Goal: Task Accomplishment & Management: Use online tool/utility

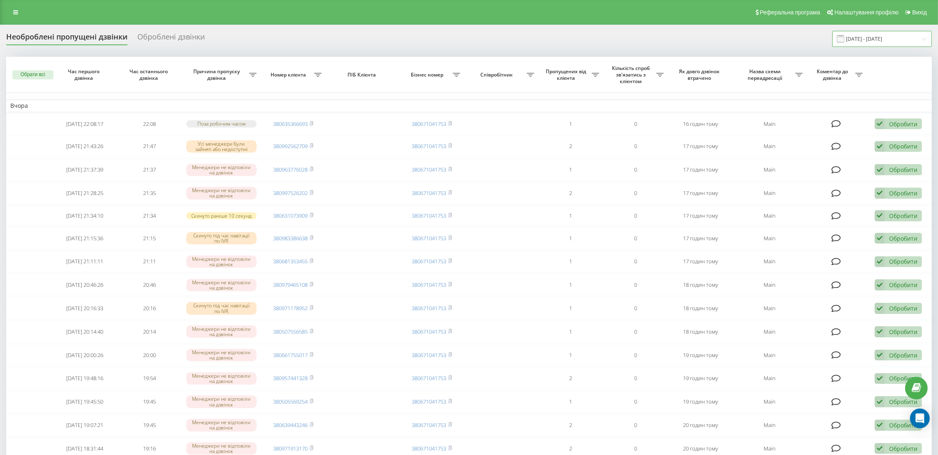
click at [882, 42] on input "[DATE] - [DATE]" at bounding box center [881, 39] width 99 height 16
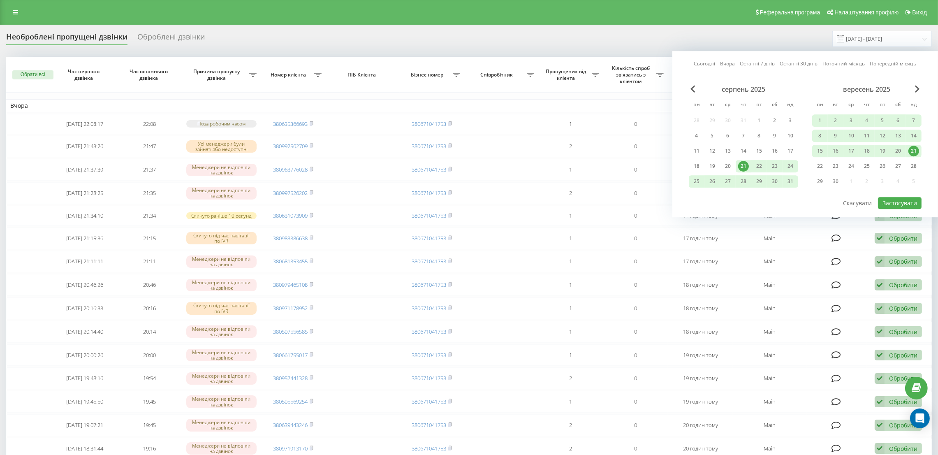
click at [917, 148] on div "21" at bounding box center [913, 151] width 11 height 11
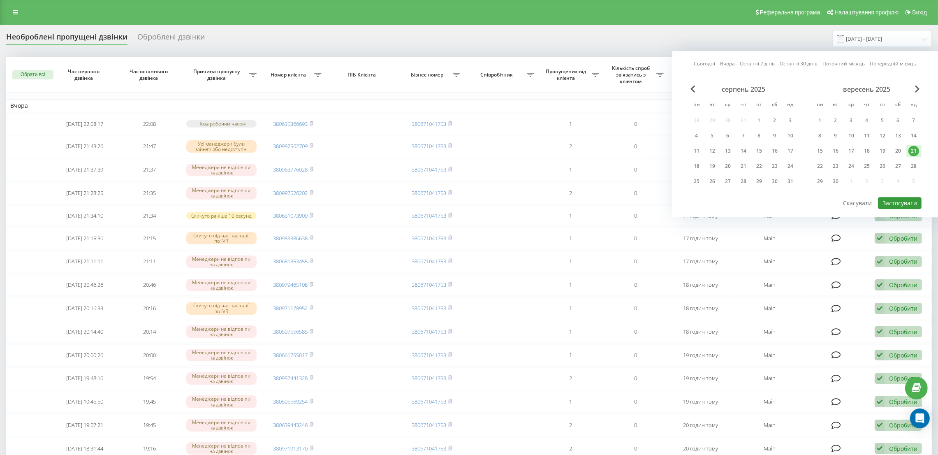
click at [897, 199] on button "Застосувати" at bounding box center [900, 203] width 44 height 12
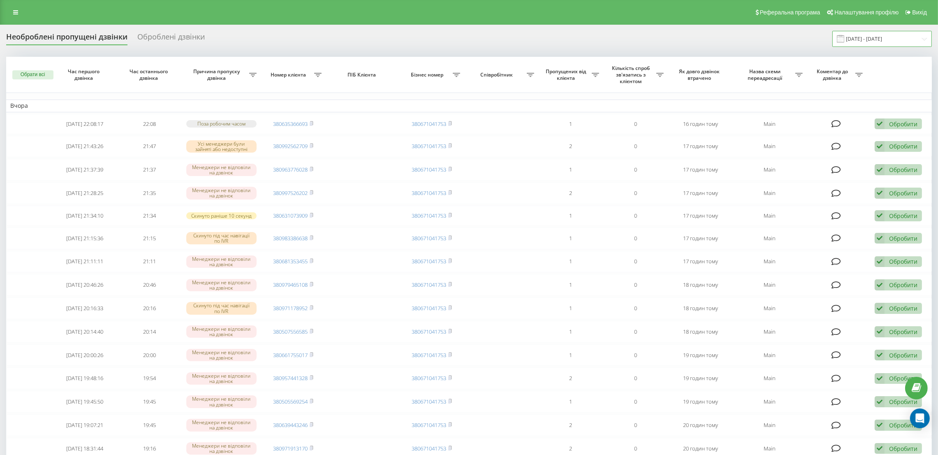
click at [882, 42] on input "[DATE] - [DATE]" at bounding box center [881, 39] width 99 height 16
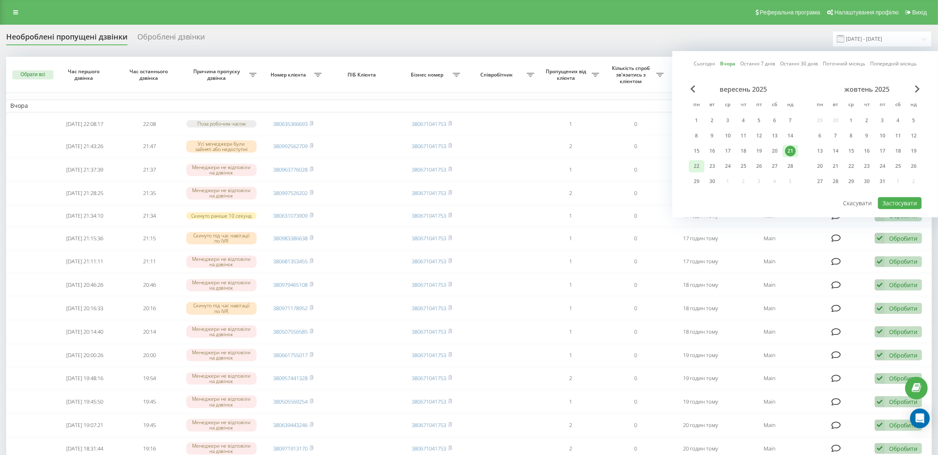
click at [697, 166] on div "22" at bounding box center [696, 166] width 11 height 11
click at [892, 201] on button "Застосувати" at bounding box center [900, 203] width 44 height 12
type input "[DATE] - [DATE]"
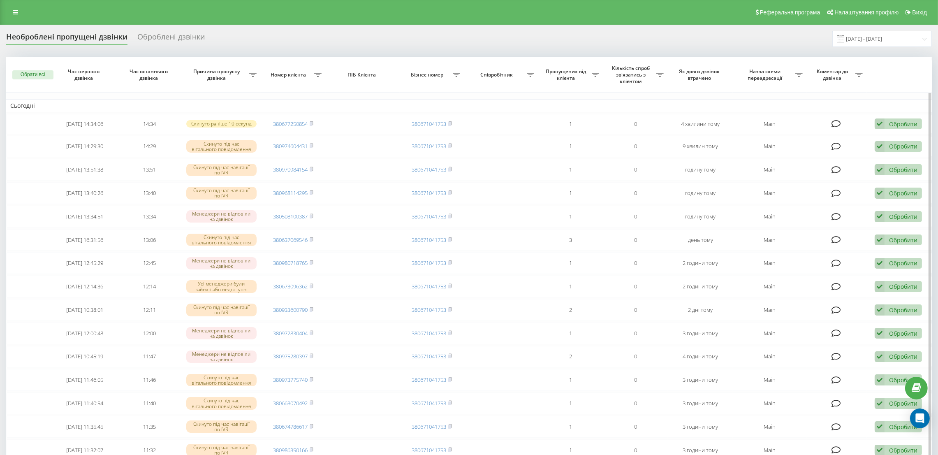
click at [34, 74] on button "Обрати всі" at bounding box center [32, 74] width 41 height 9
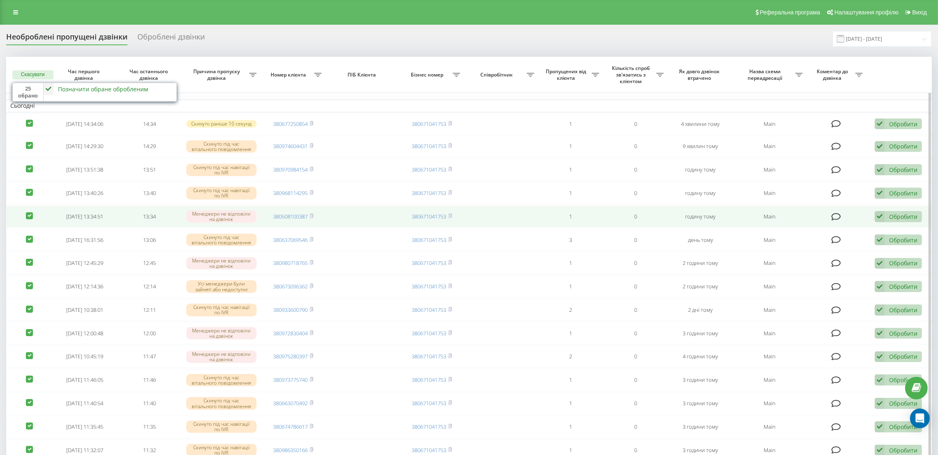
click at [26, 212] on label at bounding box center [29, 212] width 7 height 0
checkbox input "false"
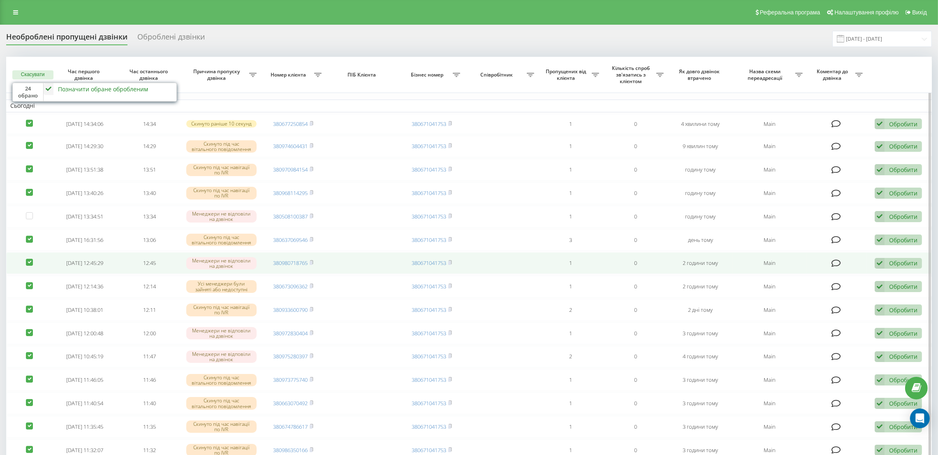
click at [28, 259] on label at bounding box center [29, 259] width 7 height 0
checkbox input "false"
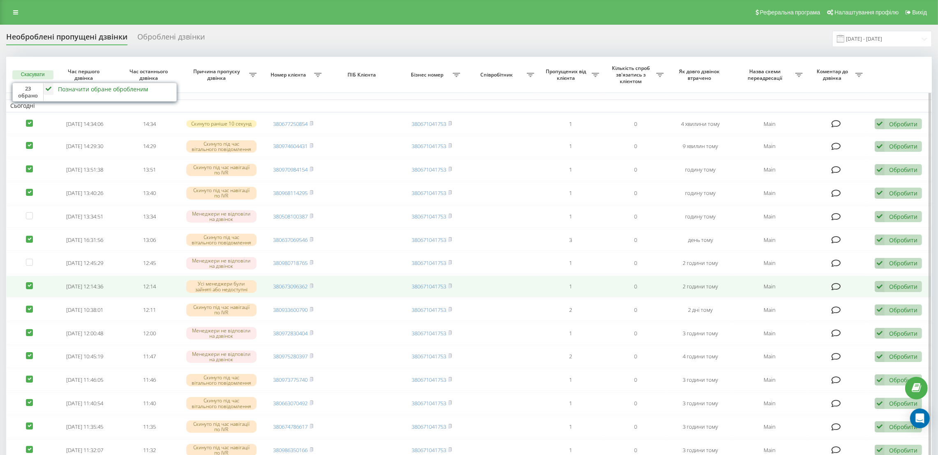
click at [27, 282] on label at bounding box center [29, 282] width 7 height 0
checkbox input "false"
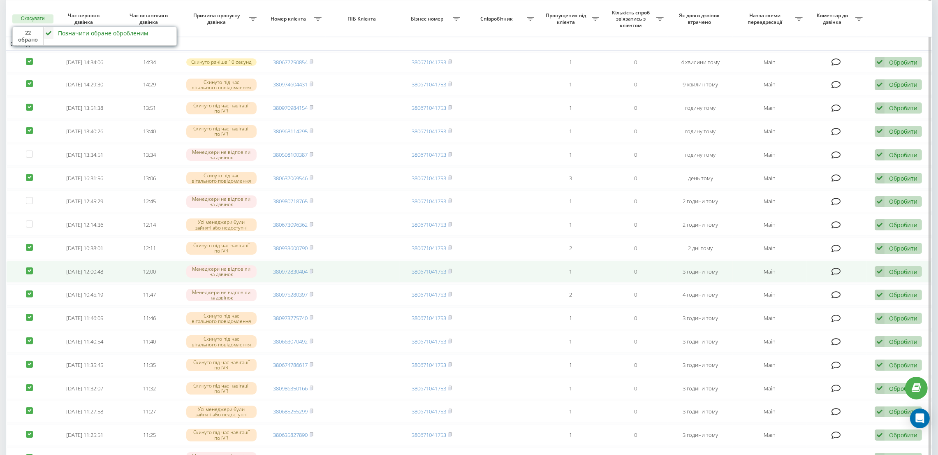
click at [28, 267] on label at bounding box center [29, 267] width 7 height 0
checkbox input "false"
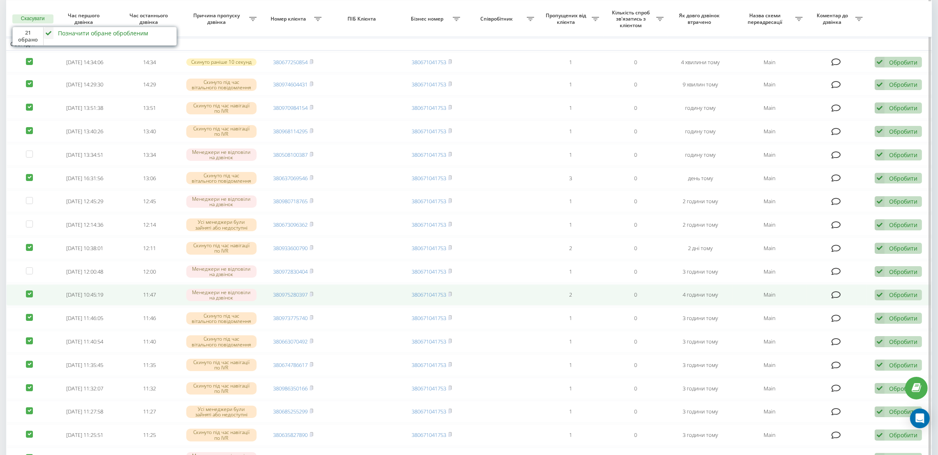
click at [28, 290] on label at bounding box center [29, 290] width 7 height 0
checkbox input "false"
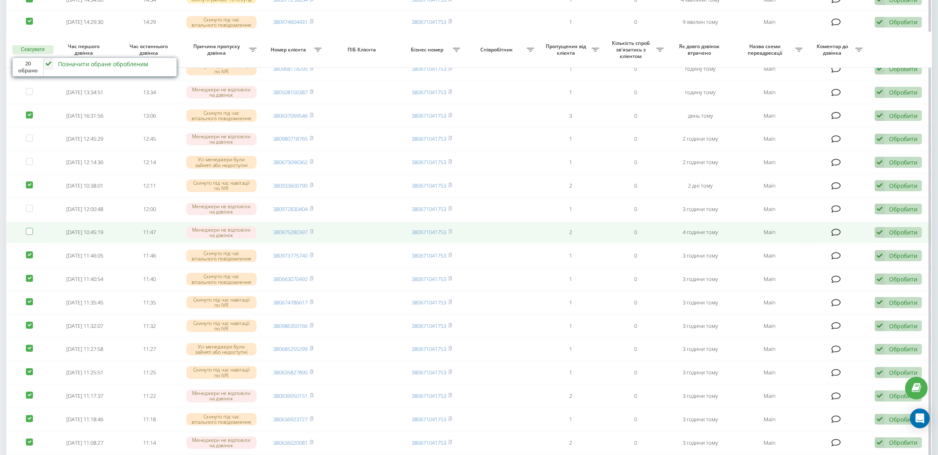
scroll to position [185, 0]
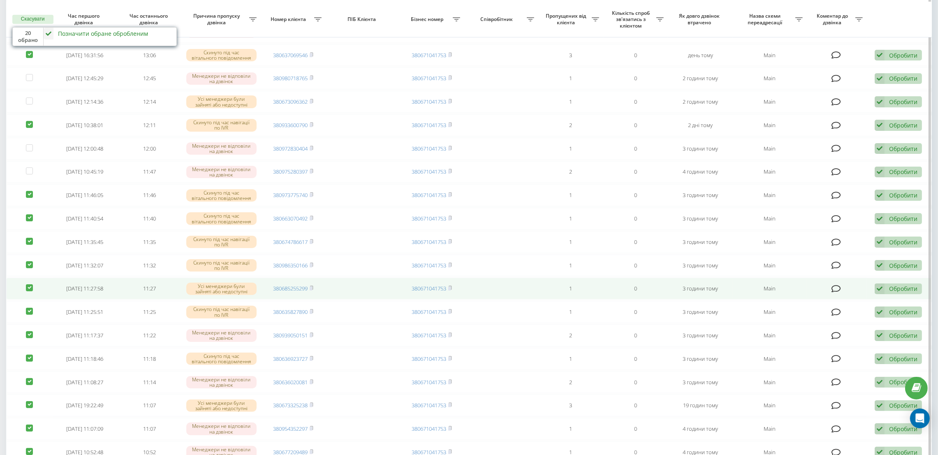
click at [29, 284] on label at bounding box center [29, 284] width 7 height 0
checkbox input "false"
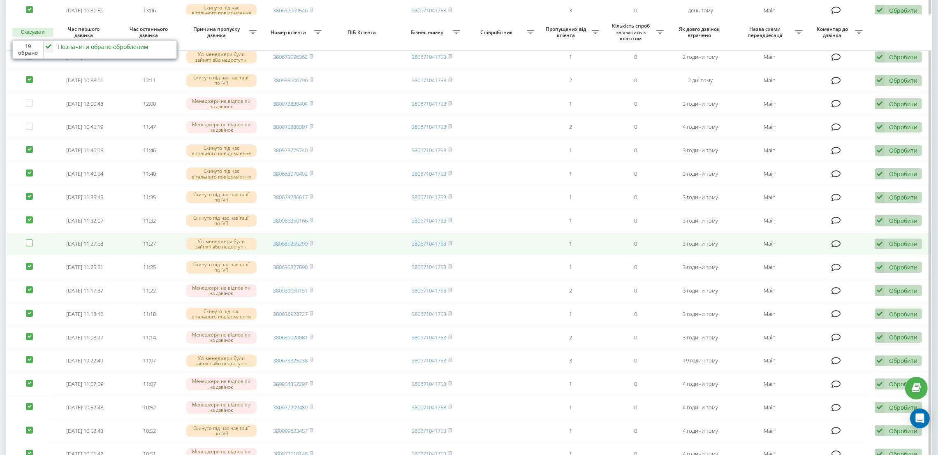
scroll to position [247, 0]
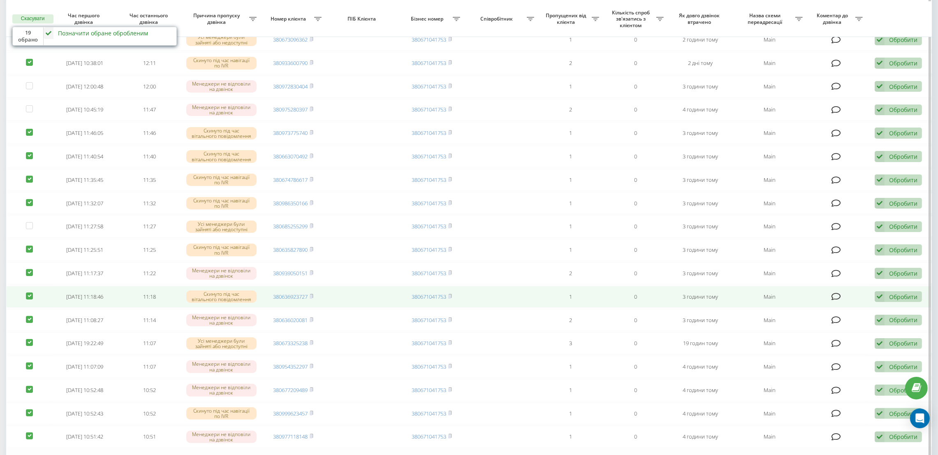
click at [28, 292] on label at bounding box center [29, 292] width 7 height 0
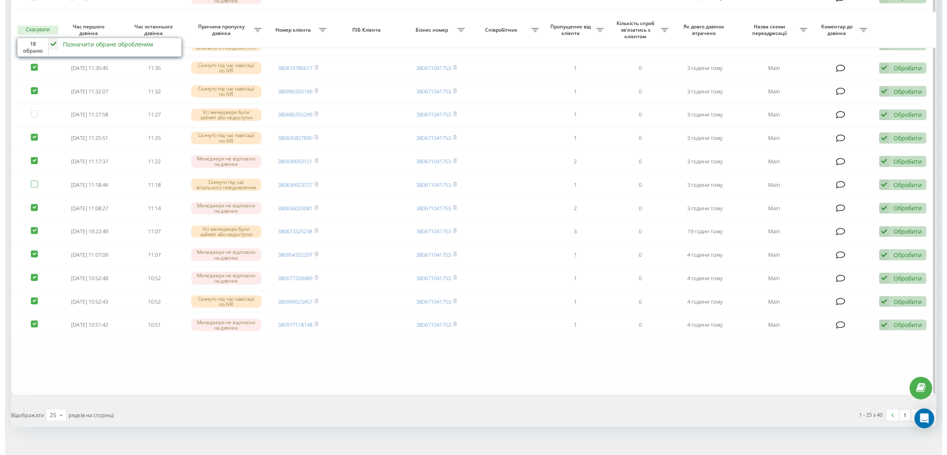
scroll to position [369, 0]
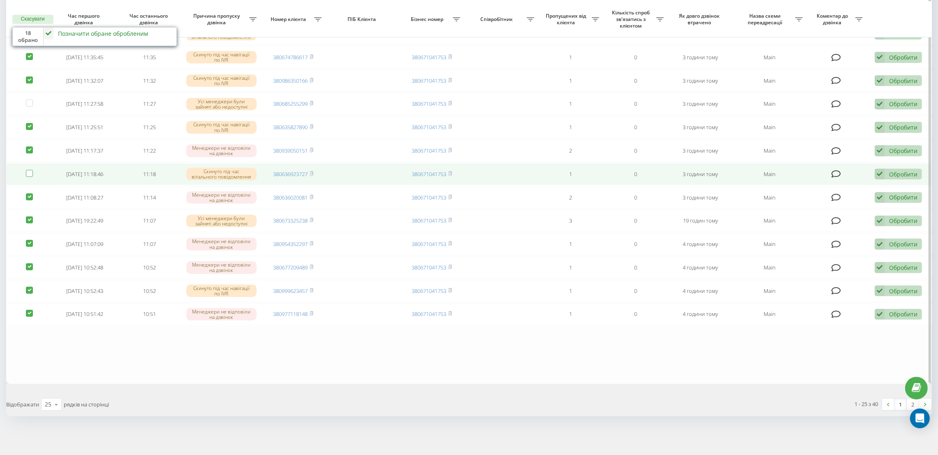
click at [28, 170] on label at bounding box center [29, 170] width 7 height 0
checkbox input "true"
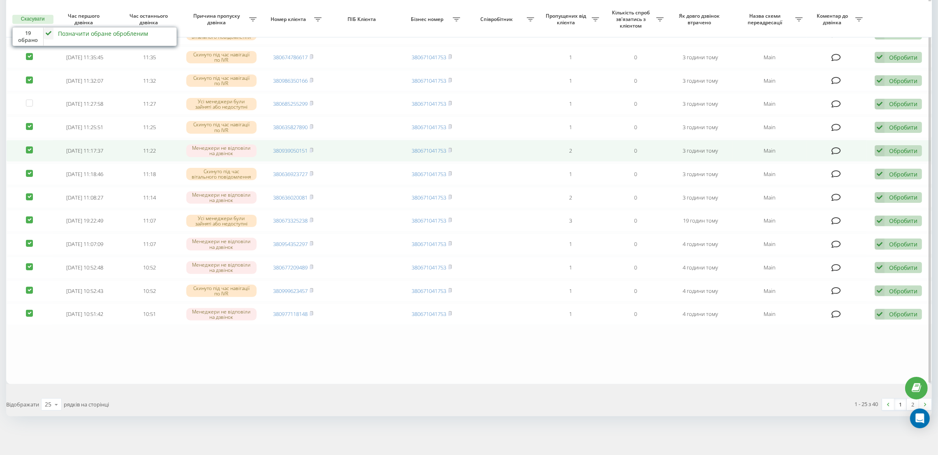
click at [29, 146] on label at bounding box center [29, 146] width 7 height 0
checkbox input "false"
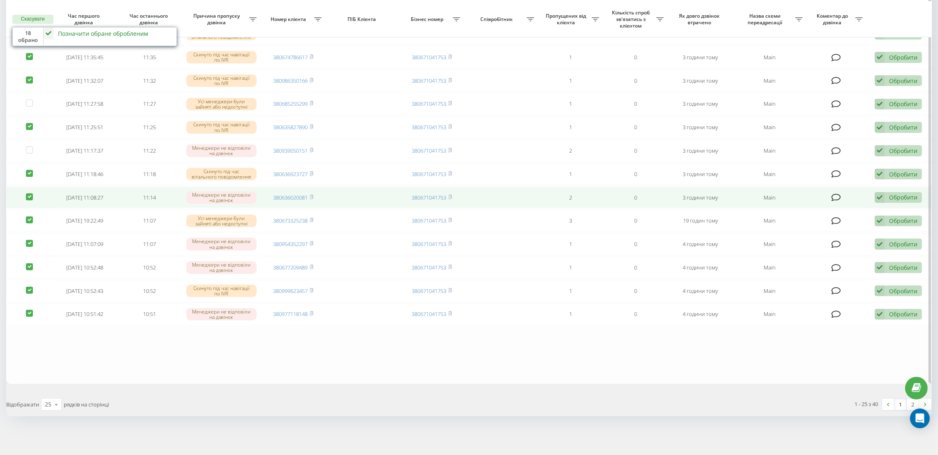
click at [28, 193] on label at bounding box center [29, 193] width 7 height 0
checkbox input "false"
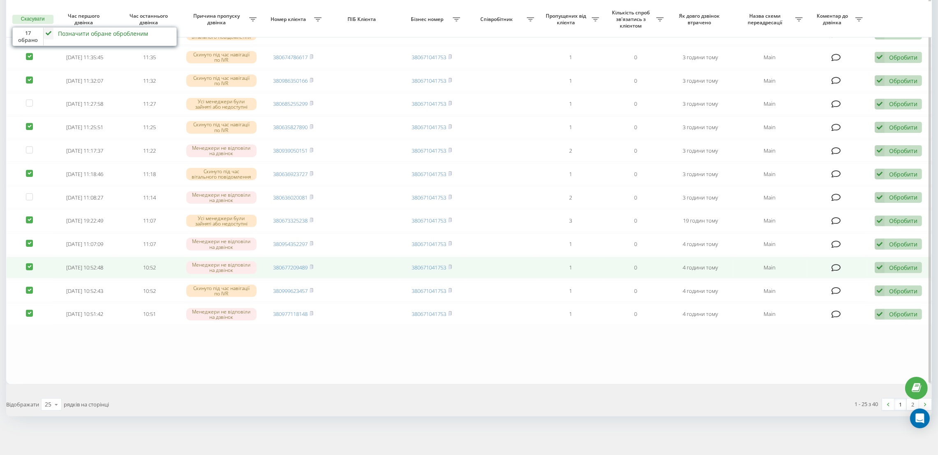
click at [30, 263] on label at bounding box center [29, 263] width 7 height 0
checkbox input "false"
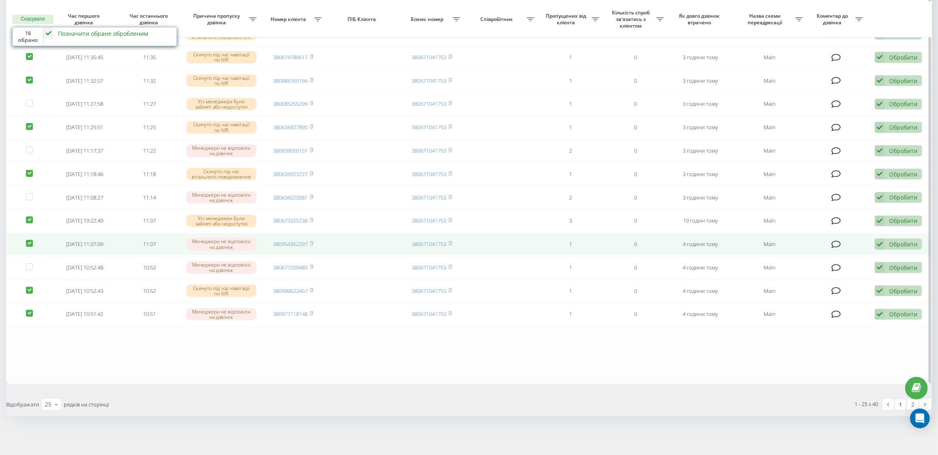
click at [29, 240] on label at bounding box center [29, 240] width 7 height 0
checkbox input "false"
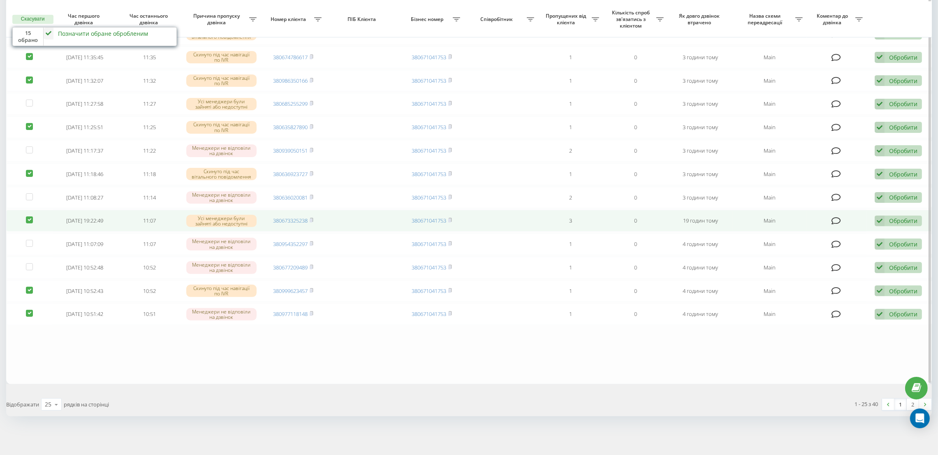
click at [29, 216] on label at bounding box center [29, 216] width 7 height 0
checkbox input "false"
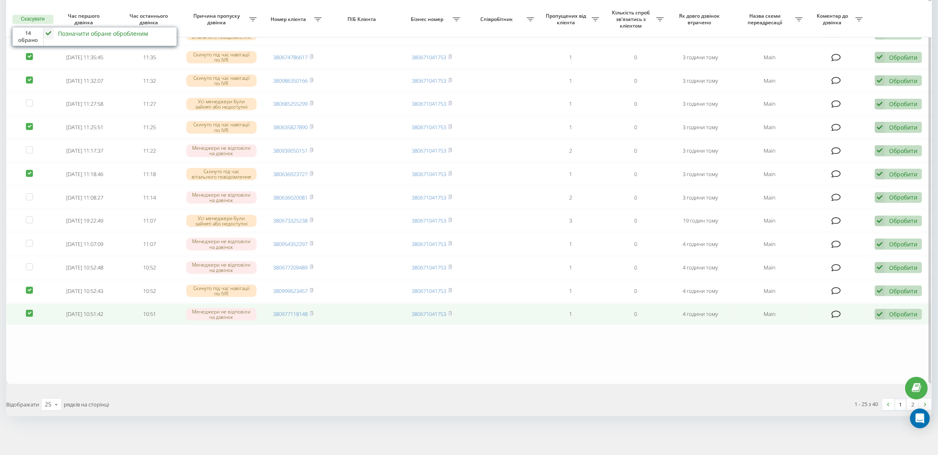
click at [29, 310] on label at bounding box center [29, 310] width 7 height 0
checkbox input "false"
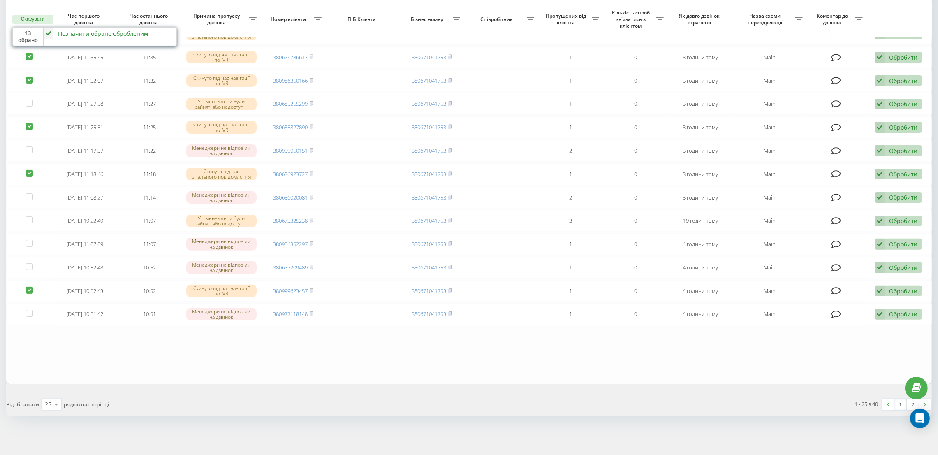
click at [108, 35] on div "Позначити обране обробленим" at bounding box center [103, 34] width 90 height 8
click at [78, 88] on span "Інший варіант" at bounding box center [71, 92] width 41 height 8
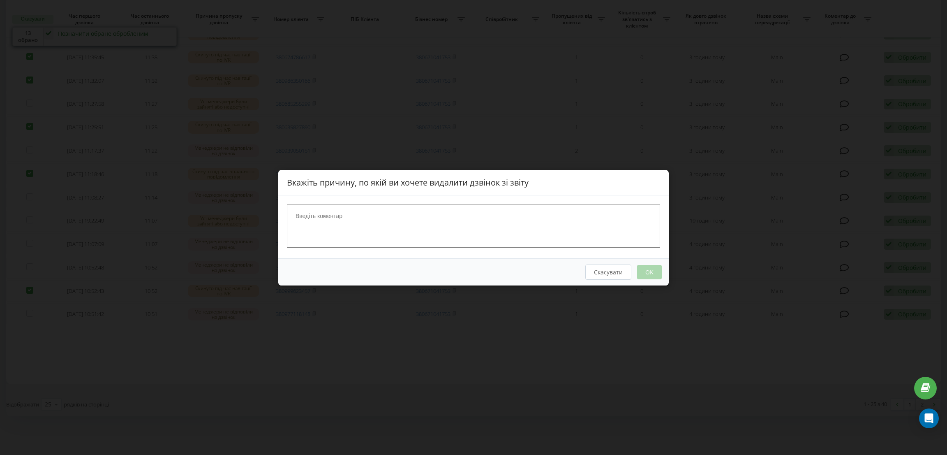
click at [347, 221] on textarea at bounding box center [473, 226] width 373 height 44
type textarea "нецільовий дзвінок"
click at [657, 271] on button "OK" at bounding box center [649, 271] width 25 height 14
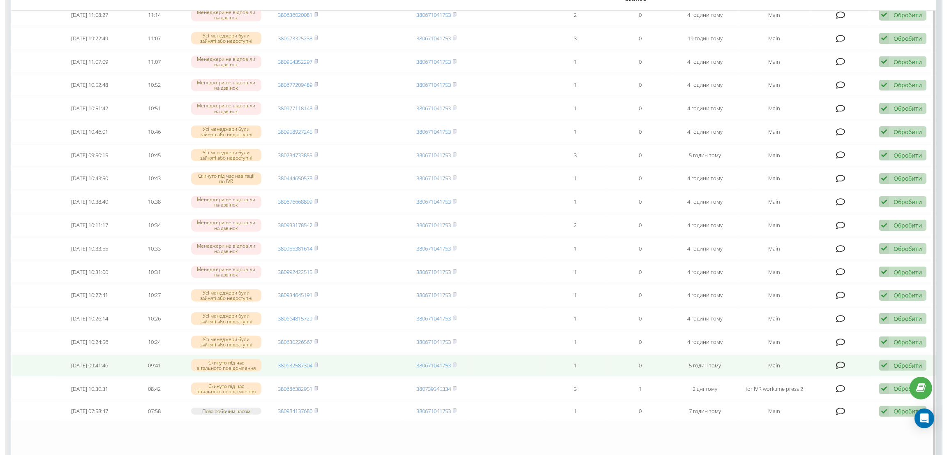
scroll to position [246, 0]
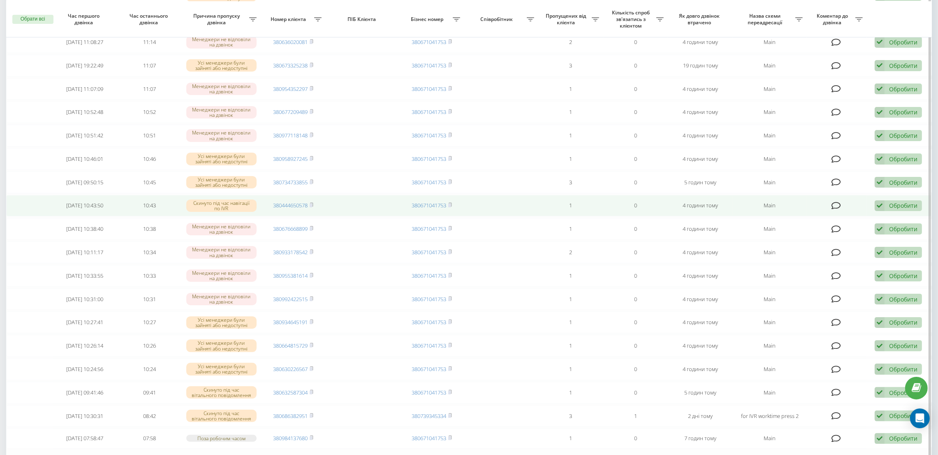
click at [893, 205] on div "Обробити" at bounding box center [903, 205] width 28 height 8
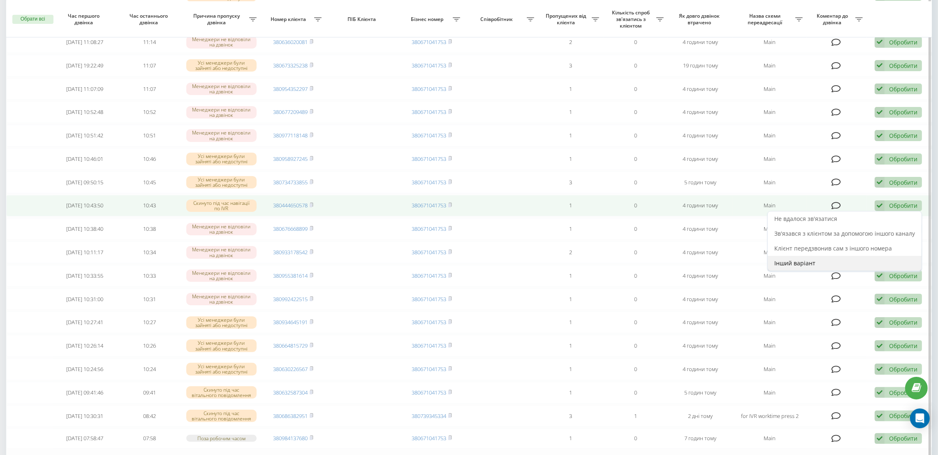
click at [803, 261] on span "Інший варіант" at bounding box center [794, 263] width 41 height 8
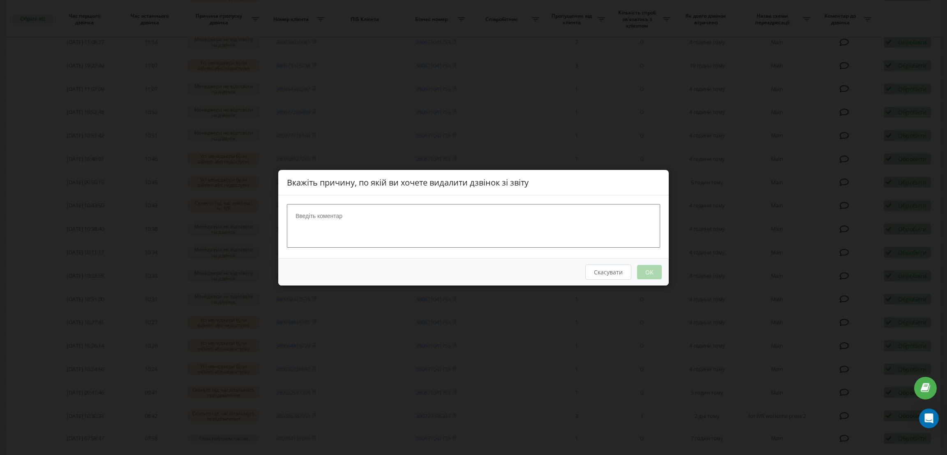
click at [425, 234] on textarea at bounding box center [473, 226] width 373 height 44
paste textarea
type textarea "нецільовий дзвінок"
click at [657, 273] on button "OK" at bounding box center [649, 271] width 25 height 14
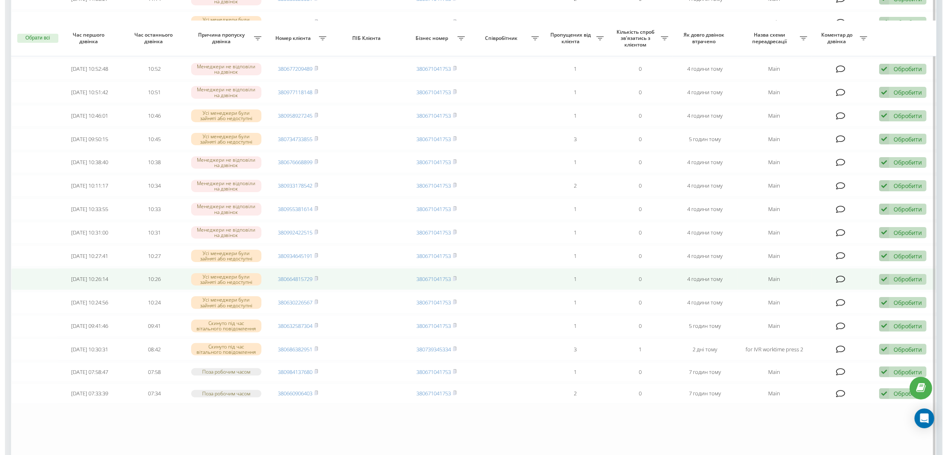
scroll to position [308, 0]
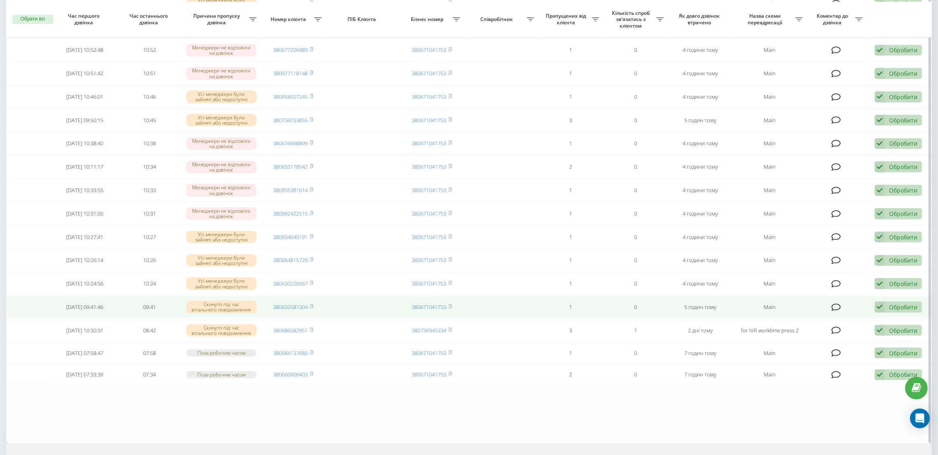
click at [908, 308] on div "Обробити" at bounding box center [903, 307] width 28 height 8
click at [801, 361] on span "Інший варіант" at bounding box center [794, 365] width 41 height 8
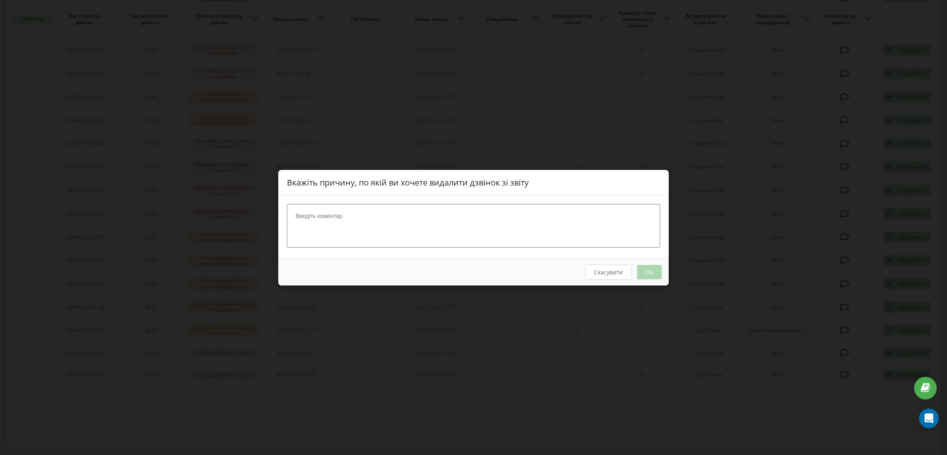
click at [433, 226] on textarea at bounding box center [473, 226] width 373 height 44
paste textarea "нецільовий дзвінок"
type textarea "нецільовий дзвінок"
click at [645, 269] on button "OK" at bounding box center [649, 271] width 25 height 14
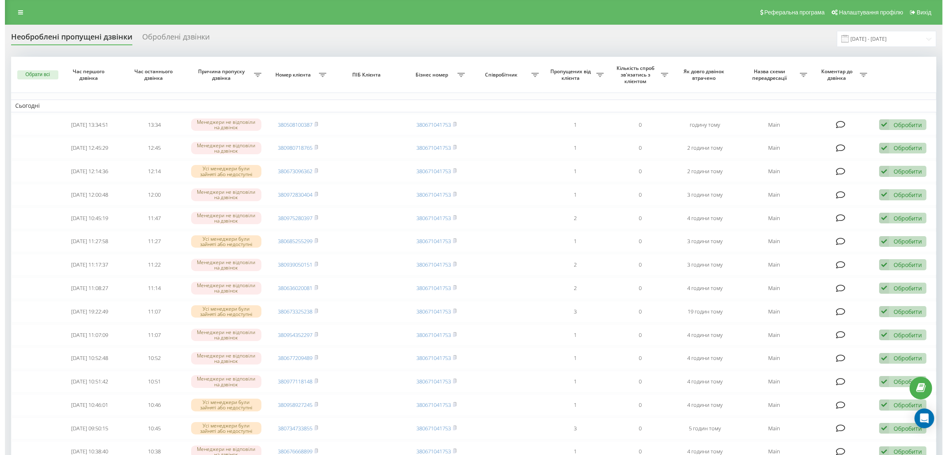
scroll to position [366, 0]
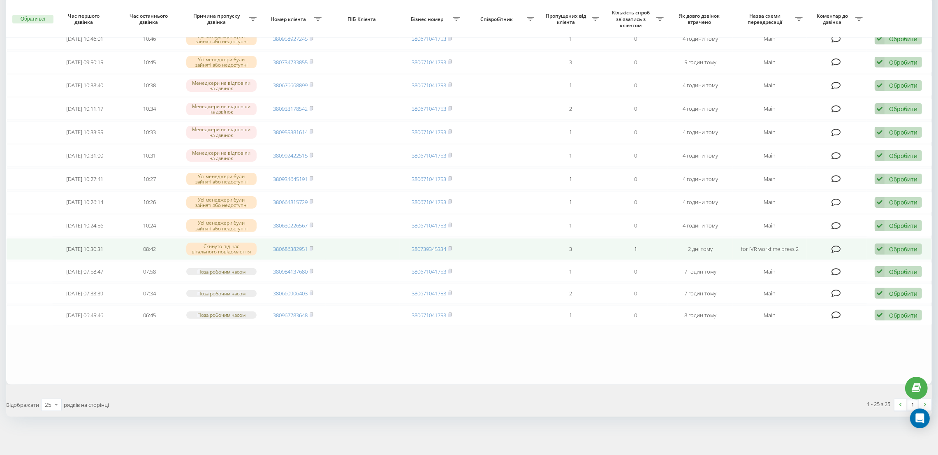
click at [898, 246] on div "Обробити" at bounding box center [903, 249] width 28 height 8
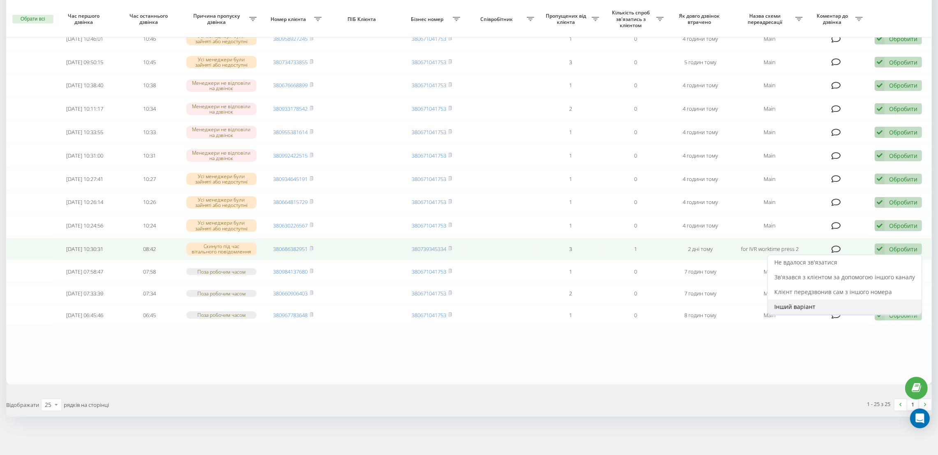
click at [785, 301] on div "Інший варіант" at bounding box center [845, 306] width 154 height 15
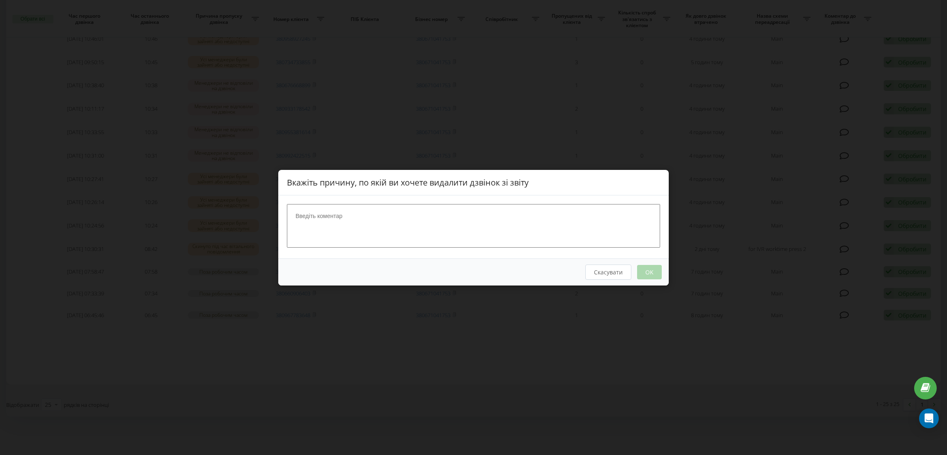
click at [514, 229] on textarea at bounding box center [473, 226] width 373 height 44
paste textarea "нецільовий дзвінок"
type textarea "нецільовий дзвінок"
click at [648, 272] on button "OK" at bounding box center [649, 271] width 25 height 14
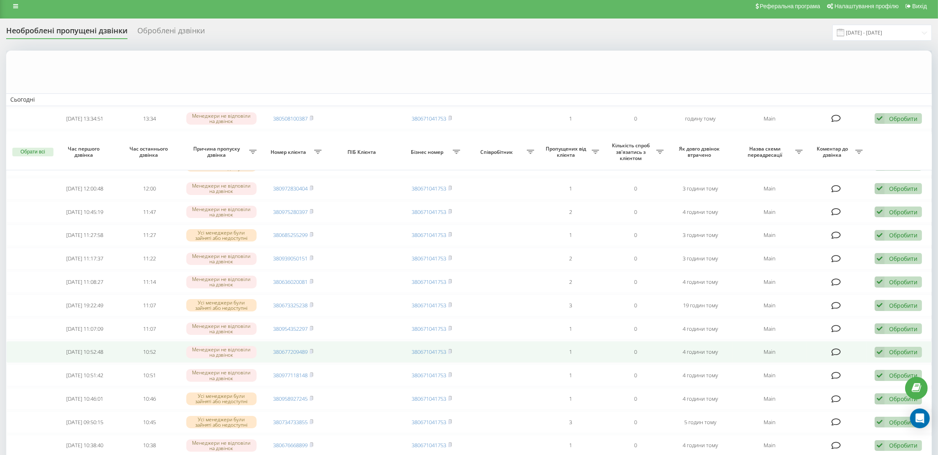
scroll to position [0, 0]
